Goal: Information Seeking & Learning: Learn about a topic

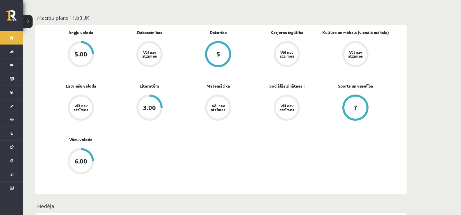
scroll to position [175, 0]
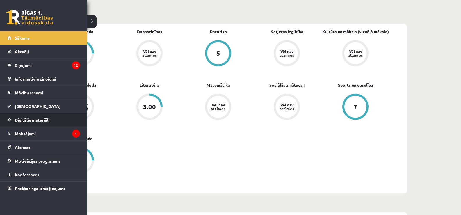
click at [30, 123] on link "Digitālie materiāli" at bounding box center [44, 119] width 72 height 13
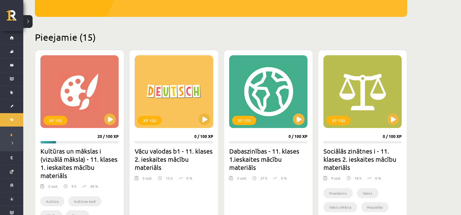
scroll to position [175, 0]
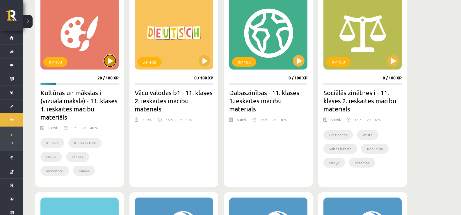
drag, startPoint x: 109, startPoint y: 62, endPoint x: 112, endPoint y: 57, distance: 5.6
click at [109, 62] on button at bounding box center [110, 61] width 12 height 12
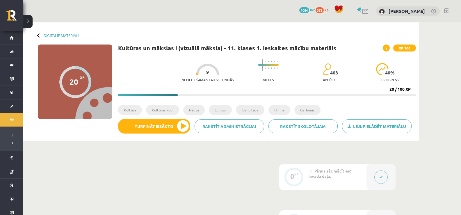
click at [159, 111] on li "Kultūras kodi" at bounding box center [162, 110] width 33 height 10
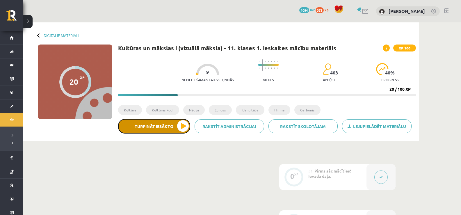
click at [157, 122] on button "Turpināt iesākto" at bounding box center [154, 126] width 72 height 15
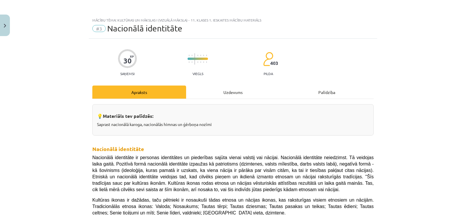
click at [220, 98] on div "Uzdevums" at bounding box center [233, 92] width 94 height 13
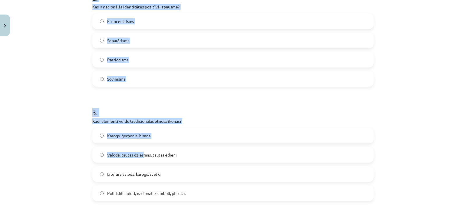
scroll to position [276, 0]
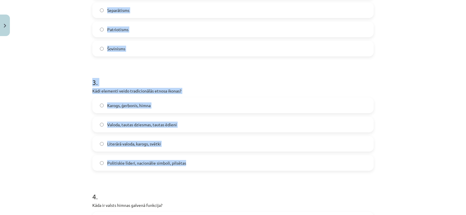
drag, startPoint x: 87, startPoint y: 65, endPoint x: 191, endPoint y: 165, distance: 144.3
click at [191, 165] on div "30 XP Saņemsi Viegls 403 pilda Apraksts Uzdevums Palīdzība 1 . Kad Latvijas sar…" at bounding box center [233, 164] width 288 height 805
copy form "Kad Latvijas sarkanbaltsarkanais karogs pirmo reizi kļuva par nacionālās apziņa…"
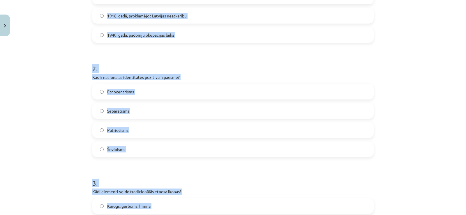
scroll to position [119, 0]
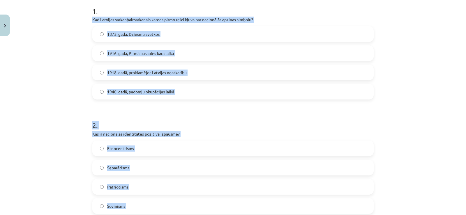
click at [129, 49] on label "1916. gadā, Pirmā pasaules kara laikā" at bounding box center [233, 53] width 280 height 15
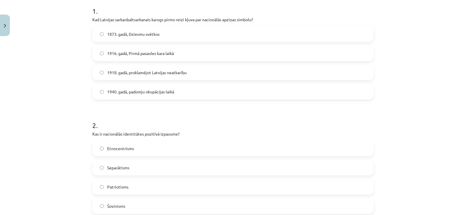
scroll to position [148, 0]
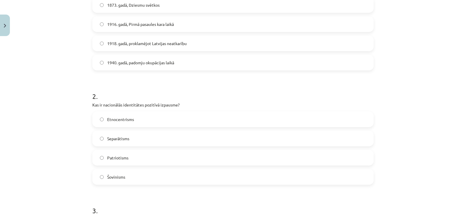
drag, startPoint x: 131, startPoint y: 157, endPoint x: 128, endPoint y: 159, distance: 3.1
click at [129, 158] on label "Patriotisms" at bounding box center [233, 157] width 280 height 15
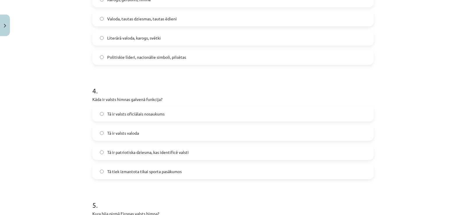
scroll to position [410, 0]
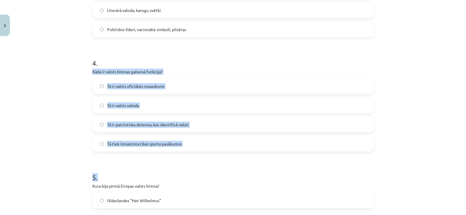
drag, startPoint x: 90, startPoint y: 72, endPoint x: 153, endPoint y: 87, distance: 64.9
click at [200, 151] on div "30 XP Saņemsi Viegls 403 pilda Apraksts Uzdevums Palīdzība 1 . Kad Latvijas sar…" at bounding box center [233, 31] width 288 height 805
copy div "Kāda ir valsts himnas galvenā funkcija? Tā ir valsts oficiālais nosaukums Tā ir…"
click at [132, 126] on span "Tā ir patriotiska dziesma, kas identificē valsti" at bounding box center [147, 125] width 81 height 6
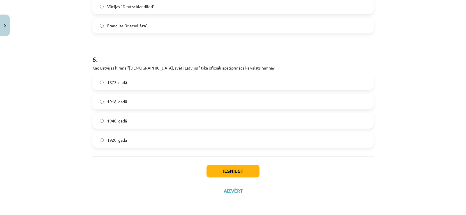
scroll to position [643, 0]
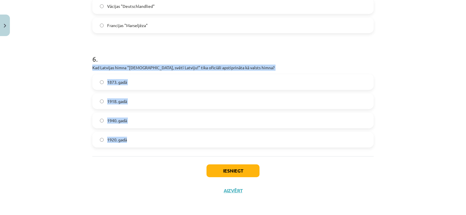
drag, startPoint x: 88, startPoint y: 67, endPoint x: 151, endPoint y: 153, distance: 106.6
copy div "Kad Latvijas himna "[DEMOGRAPHIC_DATA], svētī Latviju!" tika oficiāli apstiprin…"
click at [146, 138] on label "1920. gadā" at bounding box center [233, 139] width 280 height 15
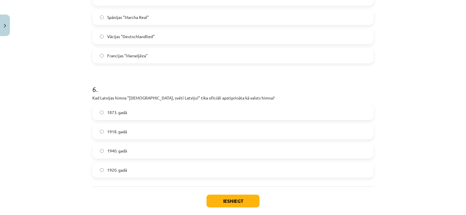
scroll to position [555, 0]
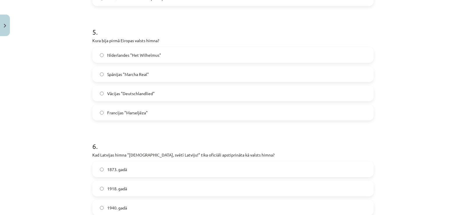
click at [120, 95] on span "Vācijas "Deutschlandlied"" at bounding box center [130, 93] width 47 height 6
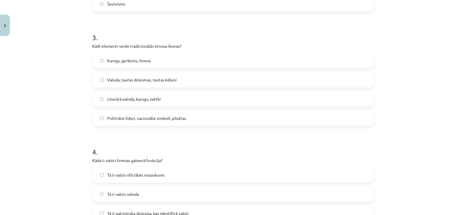
scroll to position [323, 0]
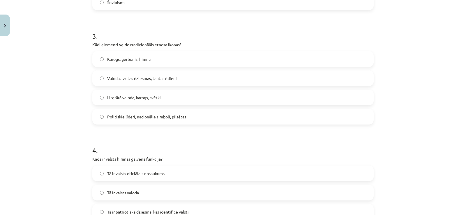
click at [125, 63] on label "Karogs, ģerbonis, himna" at bounding box center [233, 59] width 280 height 15
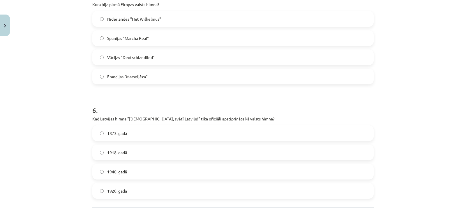
scroll to position [643, 0]
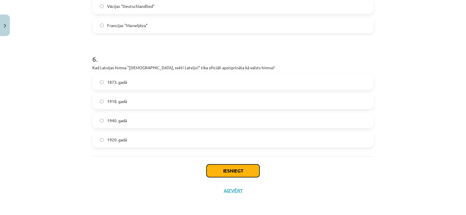
click at [243, 165] on button "Iesniegt" at bounding box center [232, 170] width 53 height 13
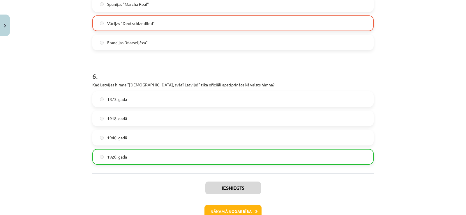
scroll to position [661, 0]
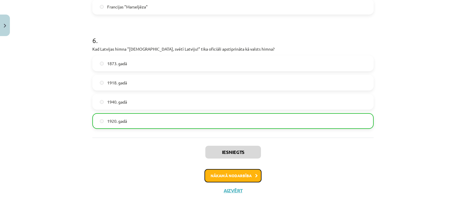
click at [234, 177] on button "Nākamā nodarbība" at bounding box center [232, 175] width 57 height 13
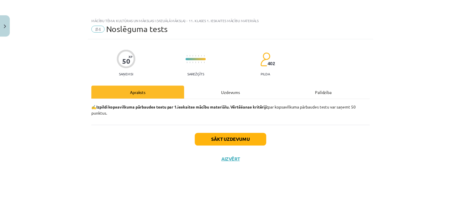
scroll to position [0, 0]
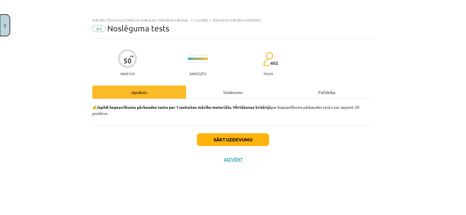
click at [6, 31] on button "Close" at bounding box center [5, 26] width 10 height 22
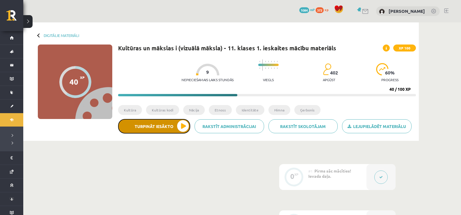
click at [168, 126] on button "Turpināt iesākto" at bounding box center [154, 126] width 72 height 15
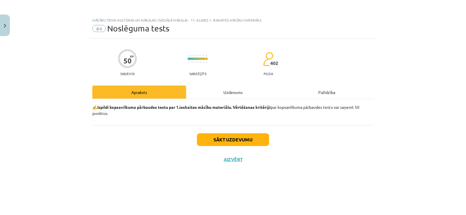
click at [260, 93] on div "Uzdevums" at bounding box center [233, 92] width 94 height 13
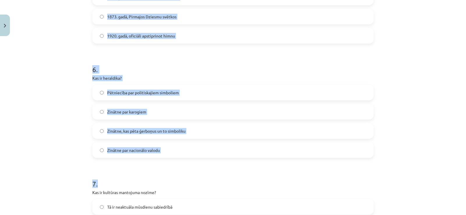
scroll to position [640, 0]
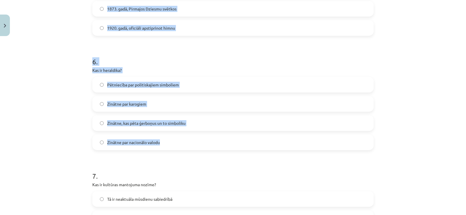
drag, startPoint x: 83, startPoint y: 75, endPoint x: 185, endPoint y: 138, distance: 119.1
click at [185, 138] on div "Mācību tēma: Kultūras un mākslas i (vizuālā māksla) - 11. klases 1. ieskaites m…" at bounding box center [233, 107] width 466 height 215
copy form "7 . Lore ip dolorsit amet consectetu? Adipisc el seddoeiusmo tempor incididun u…"
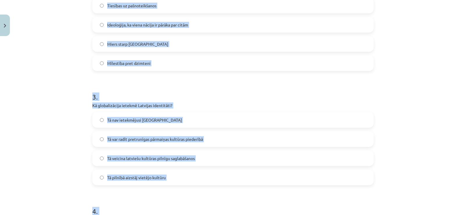
click at [56, 116] on div "Mācību tēma: Kultūras un mākslas i (vizuālā māksla) - 11. klases 1. ieskaites m…" at bounding box center [233, 107] width 466 height 215
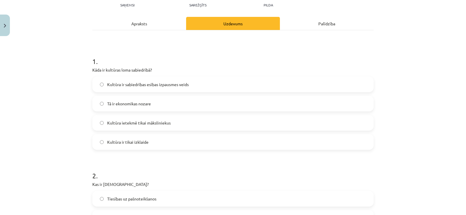
scroll to position [0, 0]
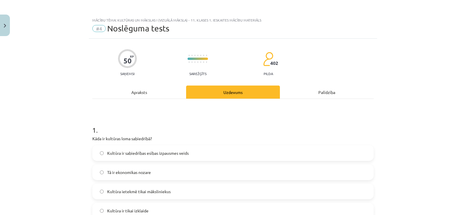
drag, startPoint x: 114, startPoint y: 158, endPoint x: 114, endPoint y: 155, distance: 3.5
click at [114, 158] on label "Kultūra ir sabiedrības esības izpausmes veids" at bounding box center [233, 153] width 280 height 15
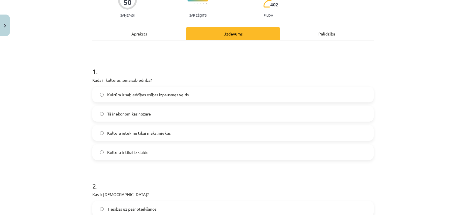
scroll to position [116, 0]
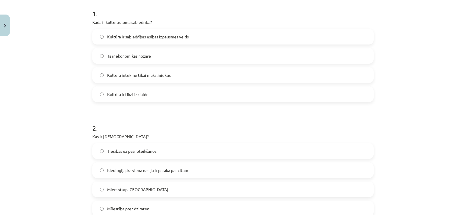
drag, startPoint x: 116, startPoint y: 174, endPoint x: 143, endPoint y: 7, distance: 169.6
click at [116, 174] on label "Ideoloģija, ka viena nācija ir pārāka par citām" at bounding box center [233, 170] width 280 height 15
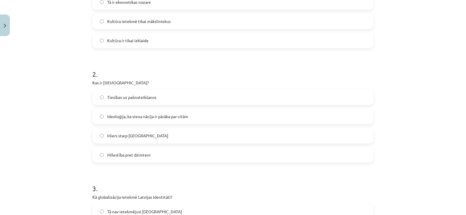
scroll to position [233, 0]
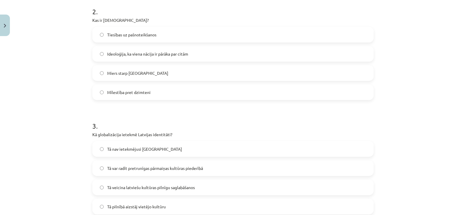
click at [115, 155] on label "Tā nav ietekmējusi [GEOGRAPHIC_DATA]" at bounding box center [233, 149] width 280 height 15
click at [116, 163] on label "Tā var radīt pretrunīgas pārmaiņas kultūras piederībā" at bounding box center [233, 168] width 280 height 15
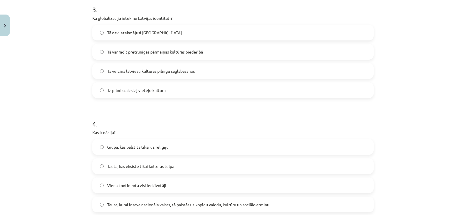
click at [129, 169] on label "Tauta, kas eksistē tikai kultūras telpā" at bounding box center [233, 166] width 280 height 15
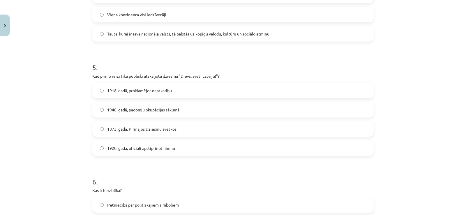
scroll to position [582, 0]
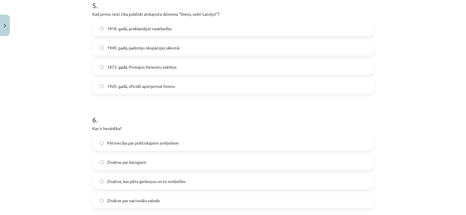
click at [122, 64] on span "1873. gadā, Pirmajos Dziesmu svētkos" at bounding box center [141, 67] width 69 height 6
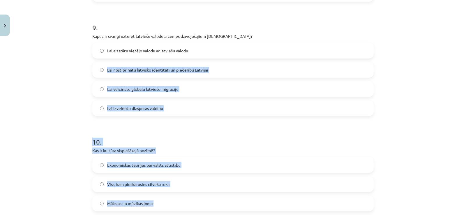
scroll to position [984, 0]
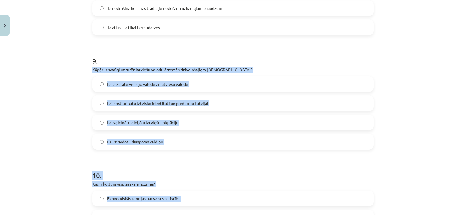
drag, startPoint x: 155, startPoint y: 147, endPoint x: 85, endPoint y: 68, distance: 105.1
click at [85, 68] on div "Mācību tēma: Kultūras un mākslas i (vizuālā māksla) - 11. klases 1. ieskaites m…" at bounding box center [233, 107] width 466 height 215
copy form "Kāpēc ir svarīgi uzturēt latviešu valodu ārzemēs dzīvojošajiem [DEMOGRAPHIC_DAT…"
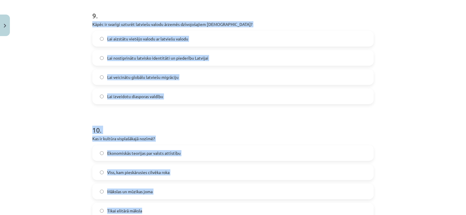
scroll to position [1071, 0]
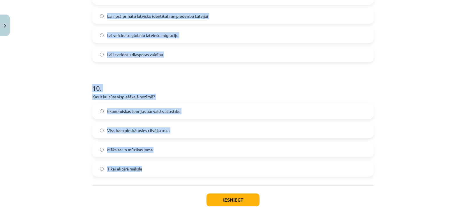
click at [48, 67] on div "Mācību tēma: Kultūras un mākslas i (vizuālā māksla) - 11. klases 1. ieskaites m…" at bounding box center [233, 107] width 466 height 215
click at [153, 31] on label "Lai veicinātu globālu latviešu migrāciju" at bounding box center [233, 35] width 280 height 15
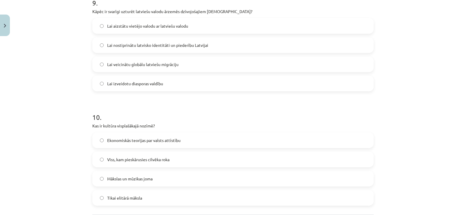
click at [154, 47] on span "Lai nostiprinātu latvisko identitāti un piederību Latvijai" at bounding box center [157, 45] width 101 height 6
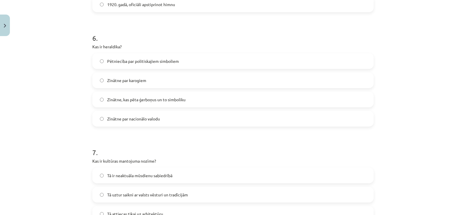
scroll to position [780, 0]
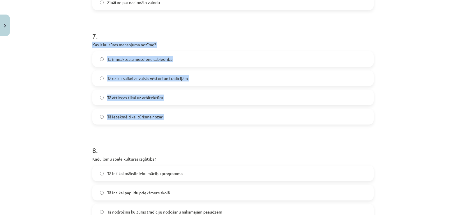
drag, startPoint x: 170, startPoint y: 120, endPoint x: 80, endPoint y: 42, distance: 119.2
click at [80, 42] on div "Mācību tēma: Kultūras un mākslas i (vizuālā māksla) - 11. klases 1. ieskaites m…" at bounding box center [233, 107] width 466 height 215
copy div "Kas ir kultūras mantojuma nozīme? Tā ir neaktuāla mūsdienu sabiedrībā Tā uztur …"
click at [139, 74] on label "Tā uztur saikni ar valsts vēsturi un tradīcijām" at bounding box center [233, 78] width 280 height 15
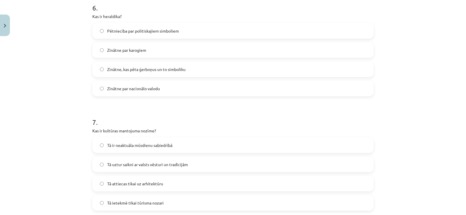
scroll to position [693, 0]
drag, startPoint x: 101, startPoint y: 19, endPoint x: 118, endPoint y: 19, distance: 16.9
click at [118, 19] on p "Kas ir heraldika?" at bounding box center [232, 18] width 281 height 6
copy p "heraldika"
click at [150, 73] on span "Zinātne, kas pēta ģerboņus un to simboliku" at bounding box center [146, 71] width 78 height 6
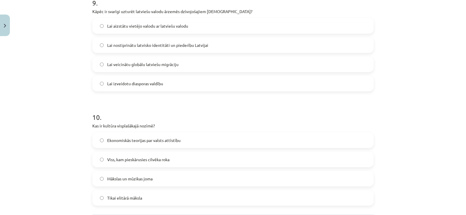
scroll to position [1100, 0]
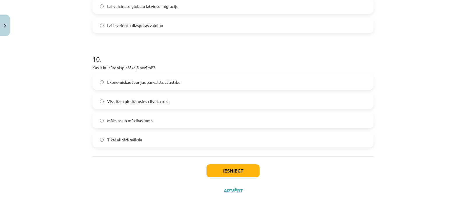
click at [147, 122] on span "Mākslas un mūzikas joma" at bounding box center [129, 121] width 45 height 6
click at [124, 114] on label "Mākslas un mūzikas joma" at bounding box center [233, 120] width 280 height 15
click at [138, 119] on span "Mākslas un mūzikas joma" at bounding box center [129, 121] width 45 height 6
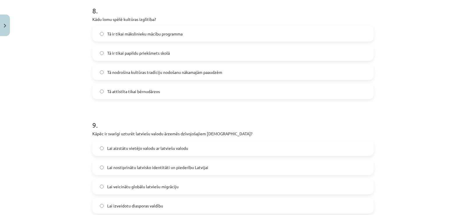
scroll to position [838, 0]
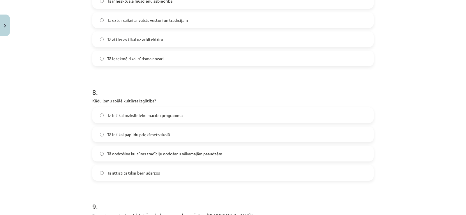
click at [119, 117] on span "Tā ir tikai mākslinieku mācību programma" at bounding box center [144, 115] width 75 height 6
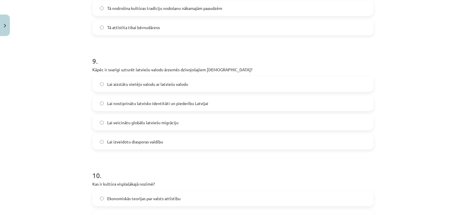
scroll to position [1100, 0]
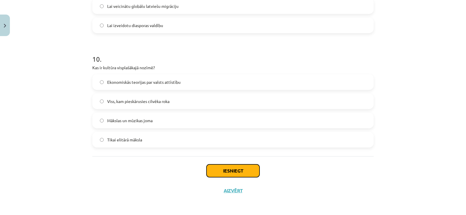
click at [245, 165] on button "Iesniegt" at bounding box center [232, 170] width 53 height 13
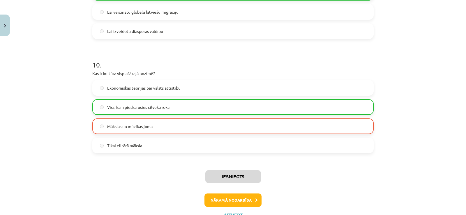
scroll to position [1119, 0]
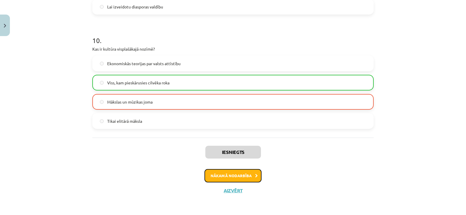
click at [230, 169] on button "Nākamā nodarbība" at bounding box center [232, 175] width 57 height 13
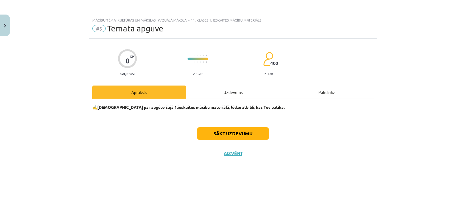
click at [233, 97] on div "Uzdevums" at bounding box center [233, 92] width 94 height 13
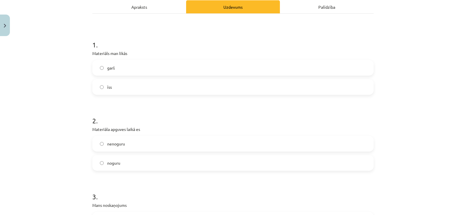
scroll to position [87, 0]
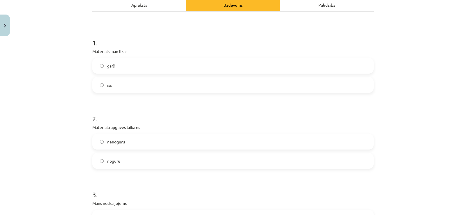
click at [113, 70] on label "garš" at bounding box center [233, 65] width 280 height 15
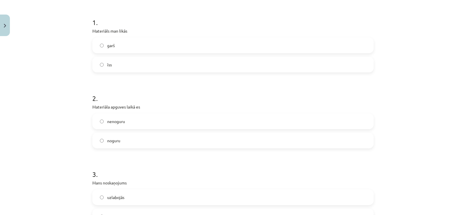
scroll to position [116, 0]
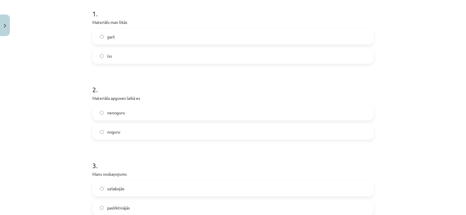
click at [122, 109] on label "nenoguru" at bounding box center [233, 112] width 280 height 15
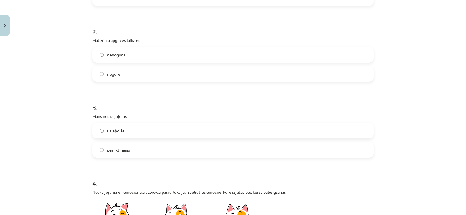
scroll to position [175, 0]
click at [131, 132] on label "uzlabojās" at bounding box center [233, 130] width 280 height 15
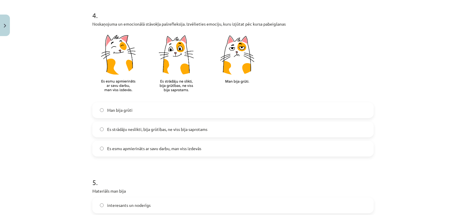
scroll to position [407, 0]
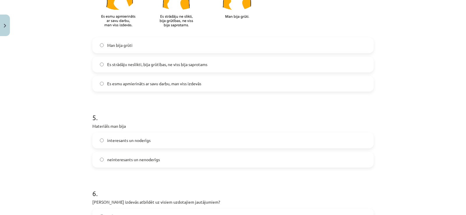
click at [134, 84] on span "Es esmu apmierināts ar savu darbu, man viss izdevās" at bounding box center [154, 84] width 94 height 6
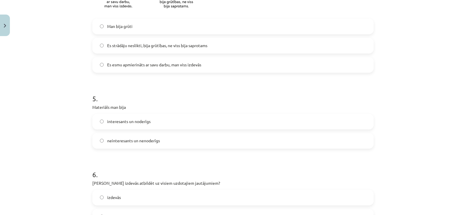
scroll to position [436, 0]
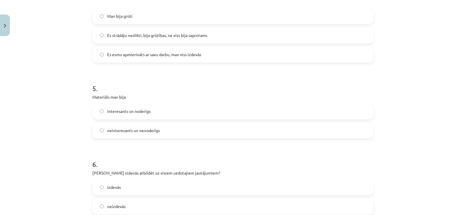
click at [161, 39] on label "Es strādāju neslikti, bija grūtības, ne viss bija saprotams" at bounding box center [233, 35] width 280 height 15
click at [146, 113] on span "interesants un noderīgs" at bounding box center [128, 111] width 43 height 6
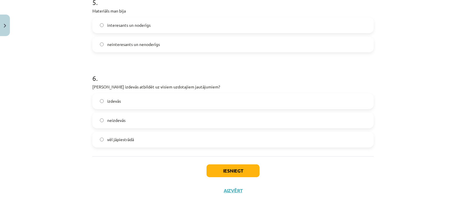
click at [116, 136] on label "vēl jāpiestrādā" at bounding box center [233, 139] width 280 height 15
click at [238, 168] on button "Iesniegt" at bounding box center [232, 170] width 53 height 13
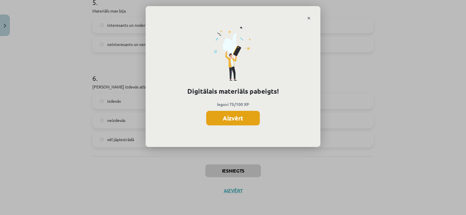
click at [227, 114] on button "Aizvērt" at bounding box center [233, 118] width 54 height 15
